Goal: Task Accomplishment & Management: Manage account settings

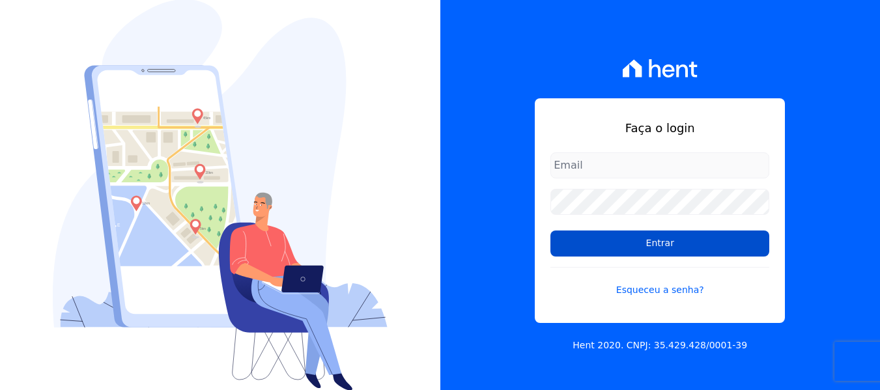
type input "[EMAIL_ADDRESS][DOMAIN_NAME]"
click at [693, 252] on input "Entrar" at bounding box center [659, 243] width 219 height 26
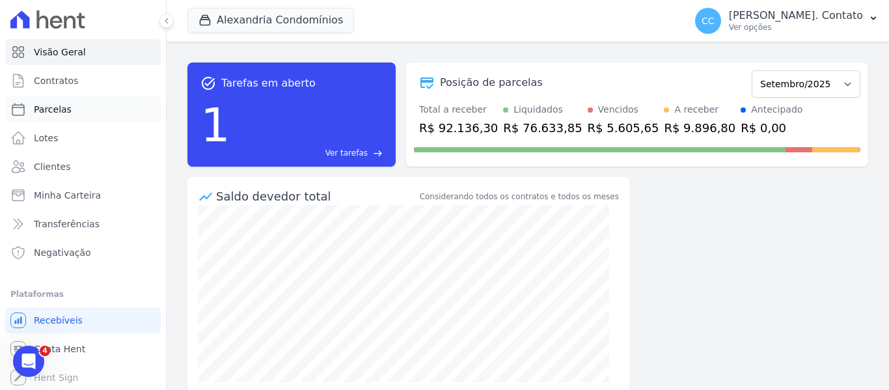
click at [66, 112] on span "Parcelas" at bounding box center [53, 109] width 38 height 13
select select
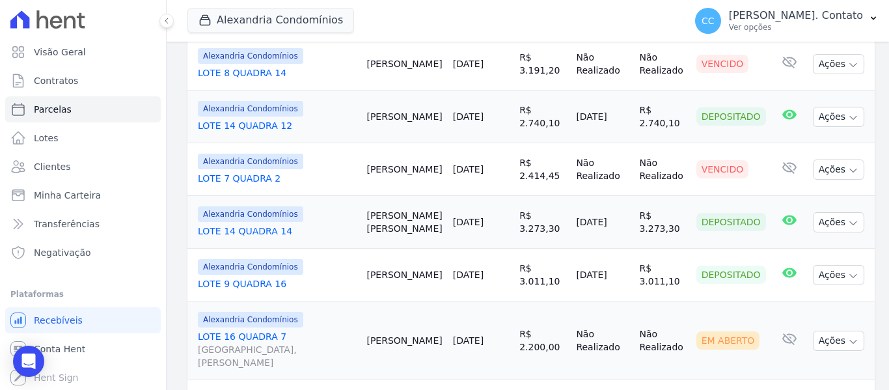
scroll to position [1042, 0]
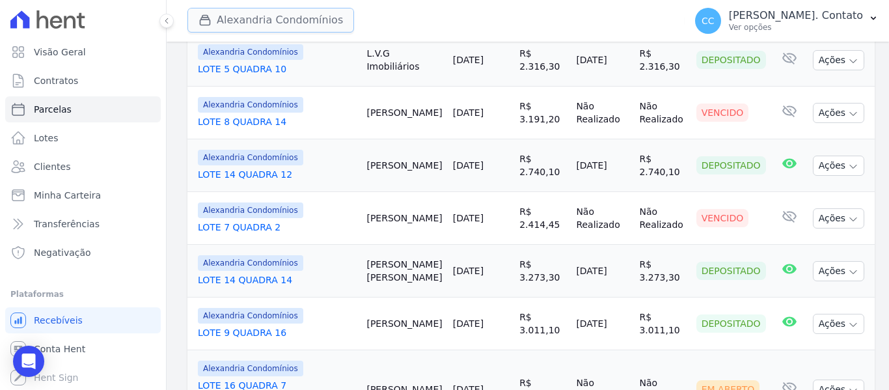
click at [330, 17] on button "Alexandria Condomínios" at bounding box center [271, 20] width 167 height 25
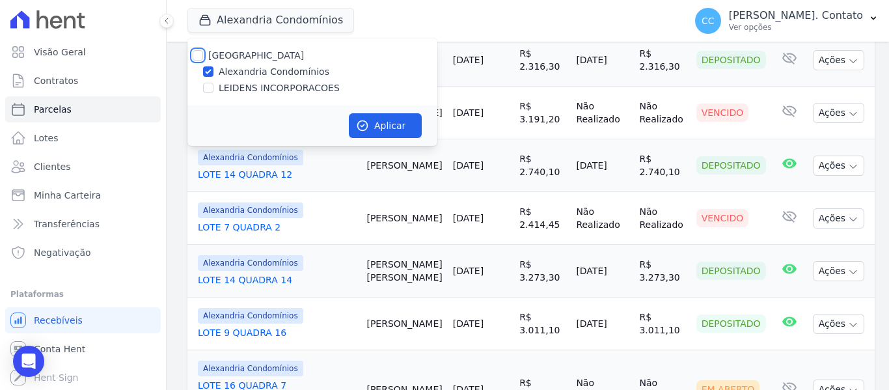
click at [196, 59] on input "[GEOGRAPHIC_DATA]" at bounding box center [198, 55] width 10 height 10
checkbox input "true"
click at [413, 121] on button "Aplicar" at bounding box center [385, 125] width 73 height 25
select select
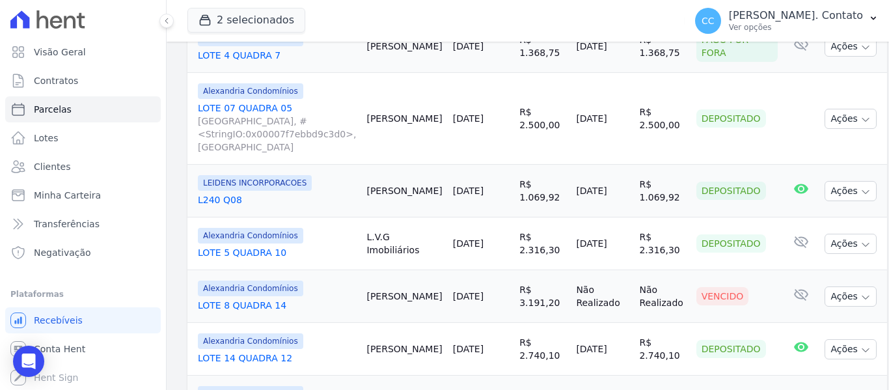
scroll to position [911, 0]
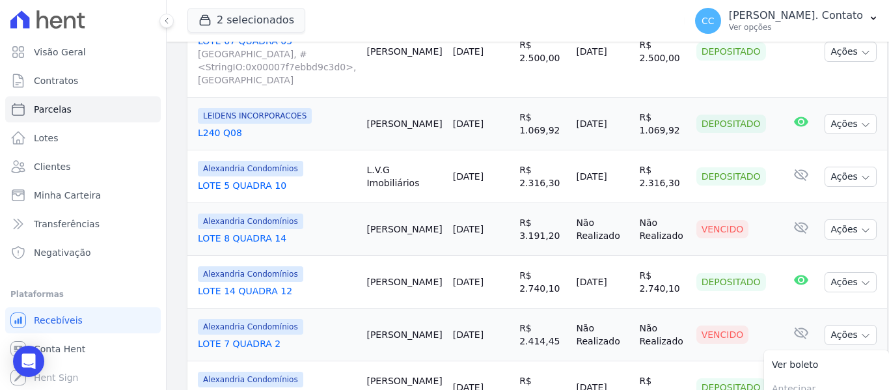
scroll to position [1107, 0]
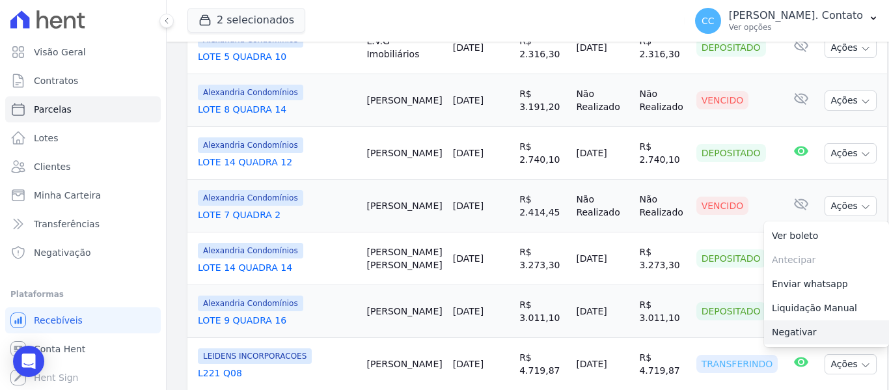
click at [790, 320] on link "Negativar" at bounding box center [826, 332] width 125 height 24
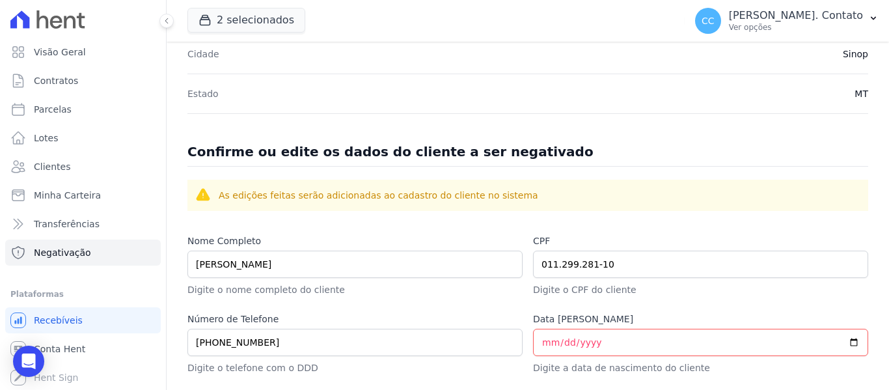
scroll to position [716, 0]
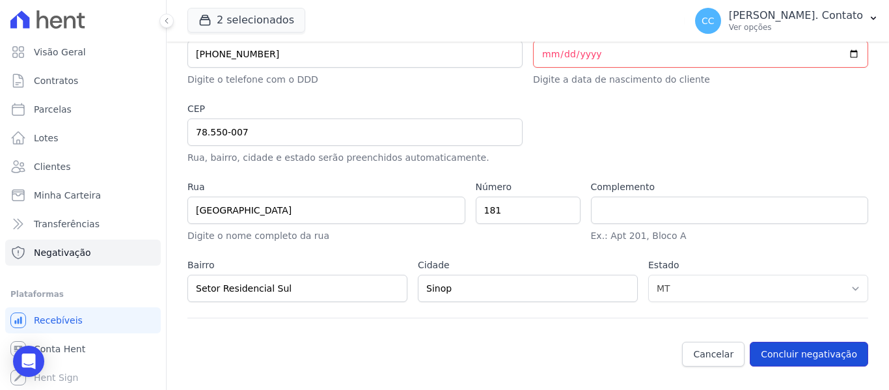
click at [812, 355] on button "Concluir negativação" at bounding box center [809, 354] width 118 height 25
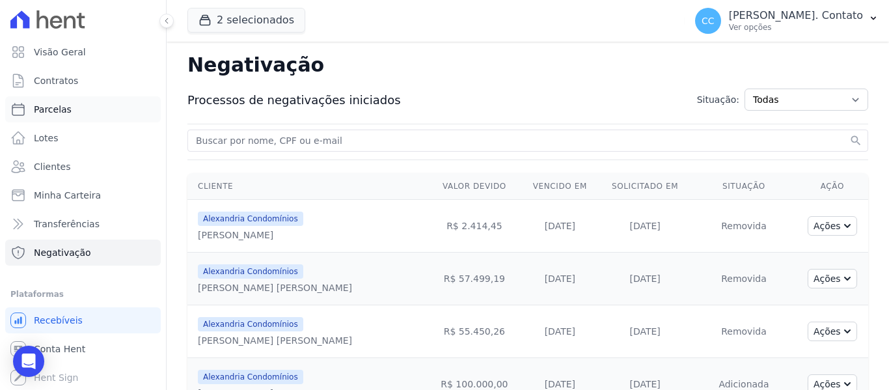
click at [53, 109] on span "Parcelas" at bounding box center [53, 109] width 38 height 13
select select
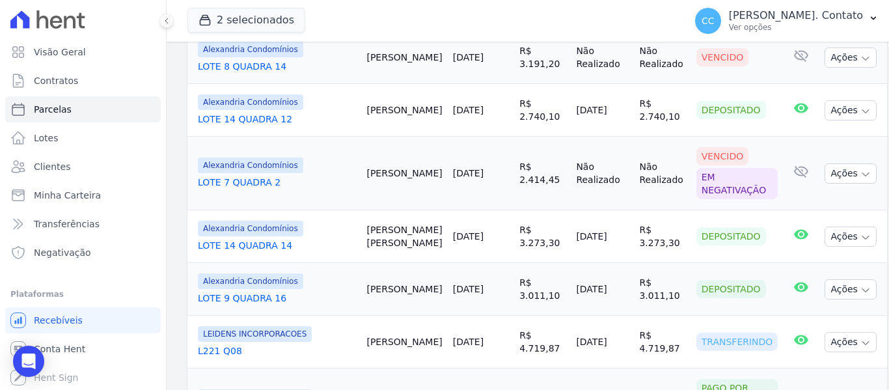
scroll to position [1172, 0]
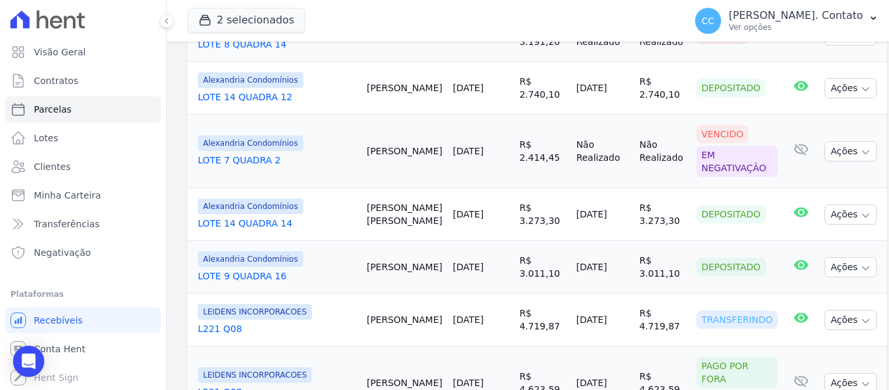
drag, startPoint x: 367, startPoint y: 241, endPoint x: 535, endPoint y: 245, distance: 168.7
click at [535, 294] on tr "LEIDENS INCORPORACOES L221 Q08 [PERSON_NAME] [DATE] R$ 4.719,87 [DATE] R$ 4.719…" at bounding box center [538, 320] width 700 height 53
copy tr "[PERSON_NAME] [DATE] R$ 4.719,87"
click at [361, 294] on td "LEIDENS INCORPORACOES L221 Q08" at bounding box center [275, 320] width 174 height 53
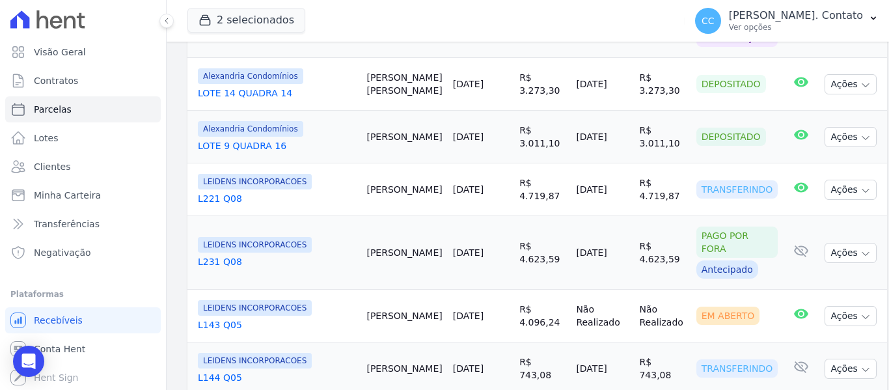
scroll to position [1367, 0]
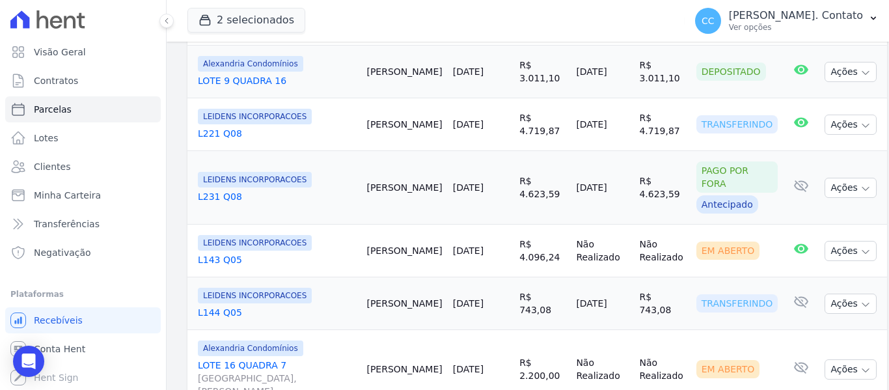
drag, startPoint x: 370, startPoint y: 214, endPoint x: 667, endPoint y: 240, distance: 297.4
click at [667, 277] on tr "LEIDENS INCORPORACOES L144 Q05 [PERSON_NAME] [DATE] R$ 743,08 [DATE] R$ 743,08 …" at bounding box center [538, 303] width 700 height 53
copy tr "[PERSON_NAME] [DATE] R$ 743,08 [DATE] R$ 743,08"
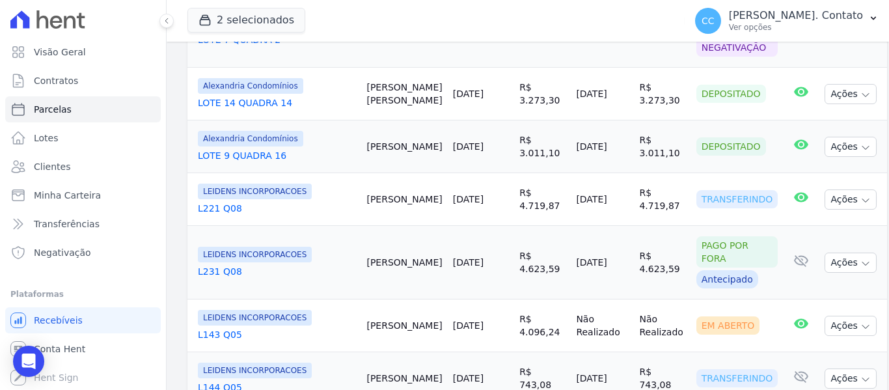
scroll to position [1302, 0]
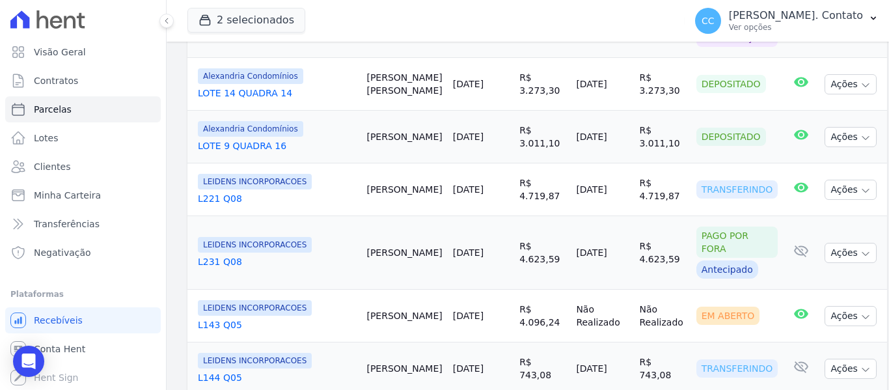
click at [330, 318] on link "L143 Q05" at bounding box center [277, 324] width 158 height 13
click at [341, 318] on link "L143 Q05" at bounding box center [277, 324] width 158 height 13
click at [346, 371] on link "L144 Q05" at bounding box center [277, 377] width 158 height 13
drag, startPoint x: 536, startPoint y: 344, endPoint x: 537, endPoint y: 335, distance: 9.2
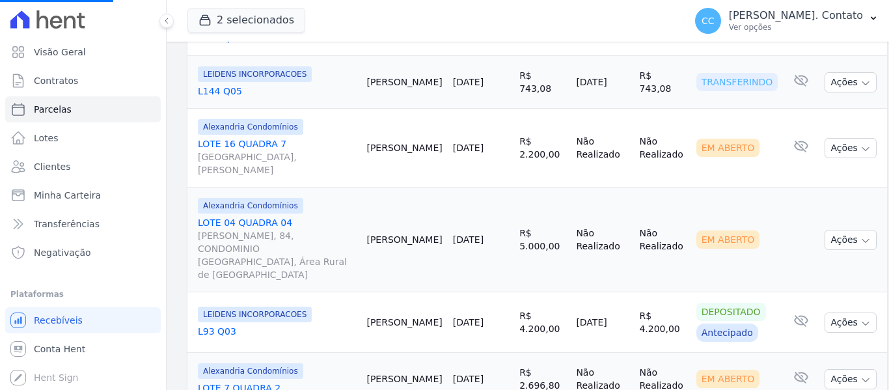
scroll to position [1628, 0]
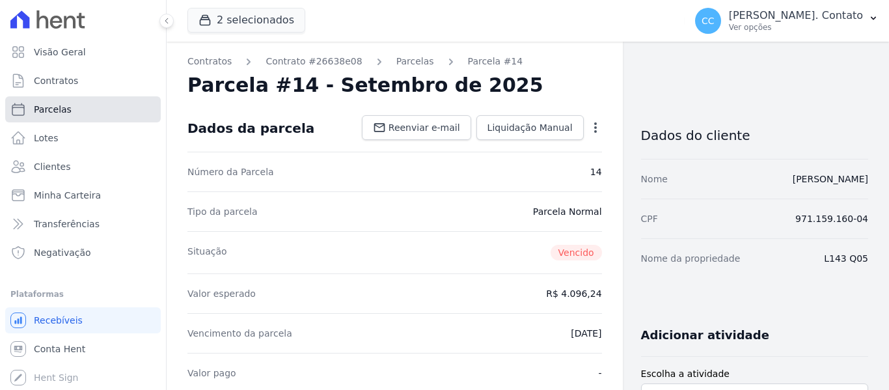
click at [61, 100] on link "Parcelas" at bounding box center [83, 109] width 156 height 26
select select
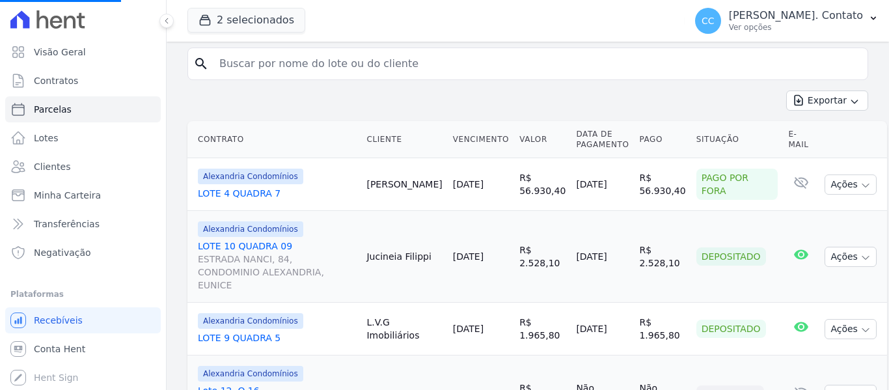
scroll to position [326, 0]
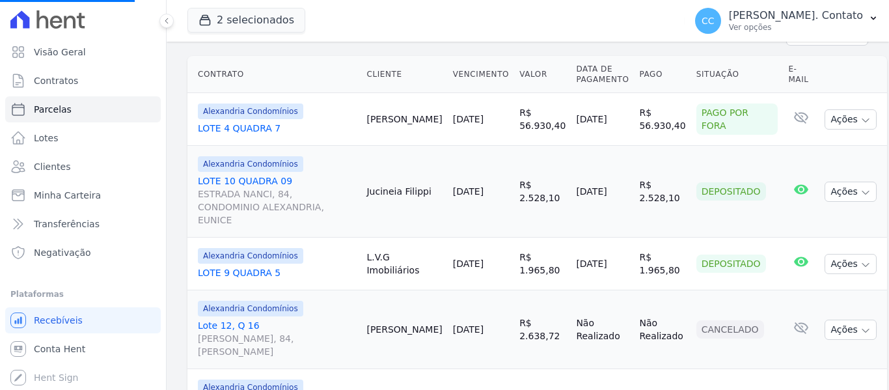
select select
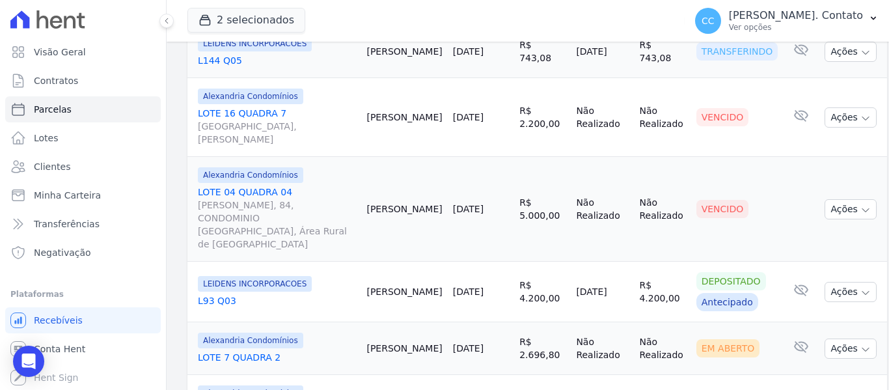
scroll to position [1633, 0]
select select
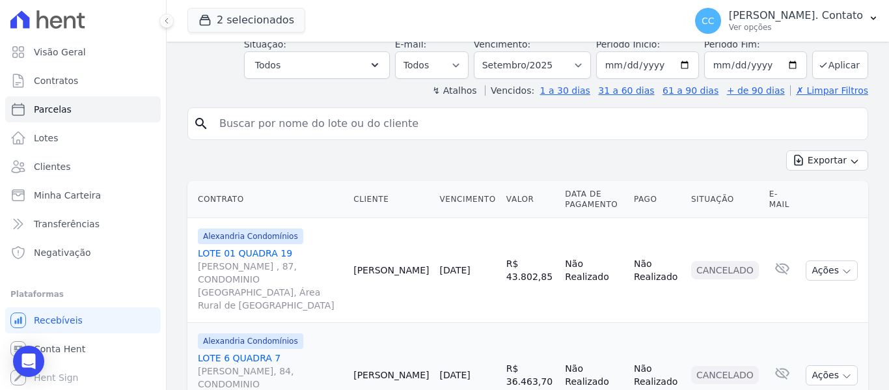
scroll to position [227, 0]
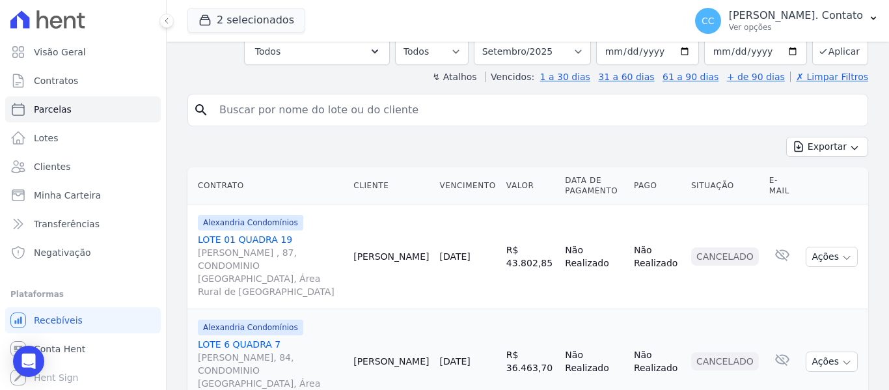
select select
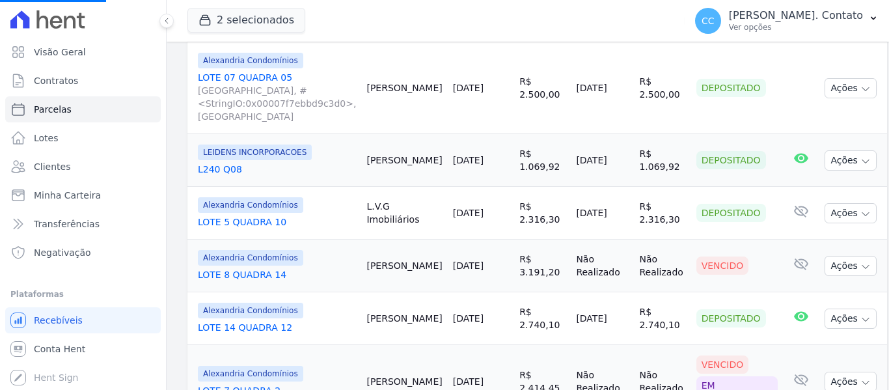
scroll to position [1042, 0]
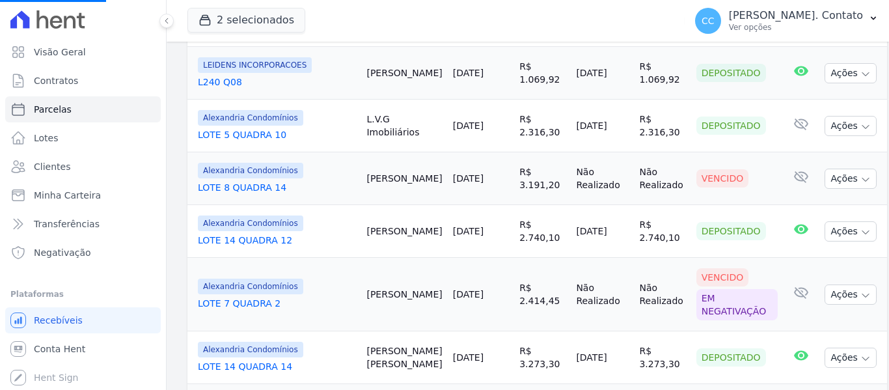
select select
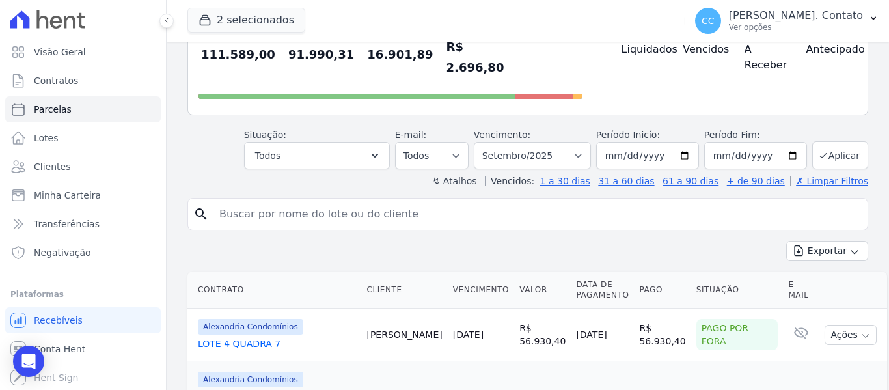
scroll to position [0, 0]
